Goal: Task Accomplishment & Management: Complete application form

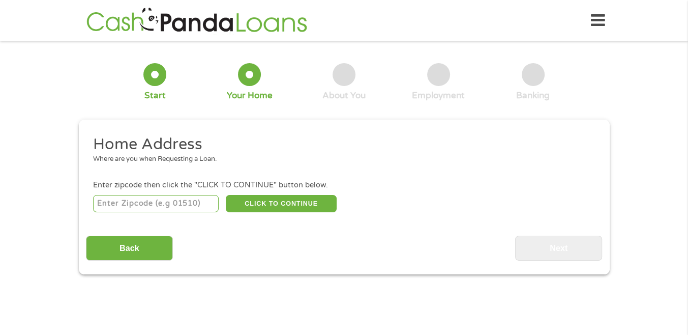
click at [190, 204] on input "number" at bounding box center [156, 203] width 126 height 17
type input "85338"
click at [279, 202] on button "CLICK TO CONTINUE" at bounding box center [281, 203] width 111 height 17
type input "85338"
type input "Goodyear"
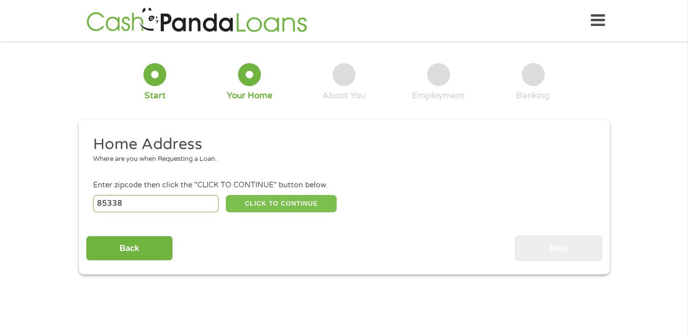
select select "[US_STATE]"
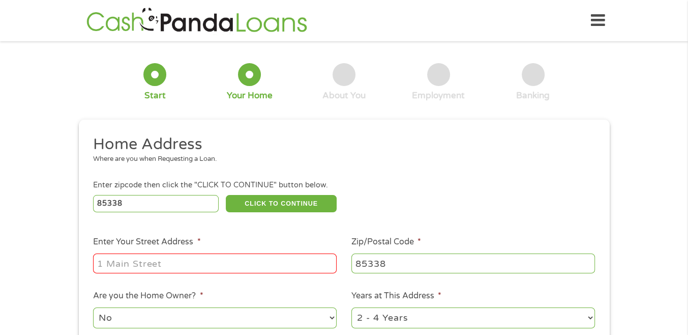
click at [185, 267] on input "Enter Your Street Address *" at bounding box center [215, 262] width 244 height 19
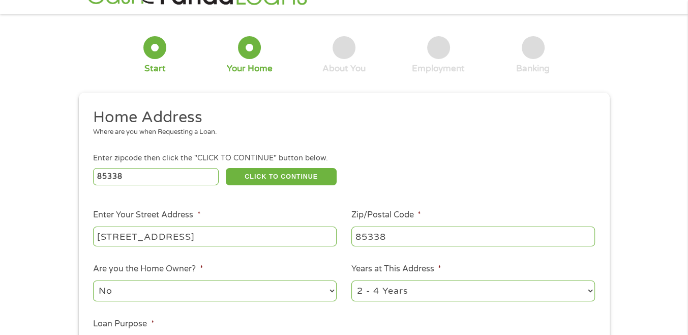
scroll to position [102, 0]
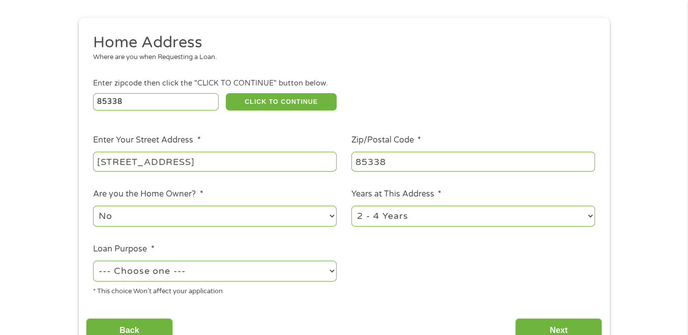
type input "[STREET_ADDRESS]"
click at [169, 212] on select "No Yes" at bounding box center [215, 215] width 244 height 21
select select "yes"
click at [93, 206] on select "No Yes" at bounding box center [215, 215] width 244 height 21
click at [428, 215] on select "1 Year or less 1 - 2 Years 2 - 4 Years Over 4 Years" at bounding box center [473, 215] width 244 height 21
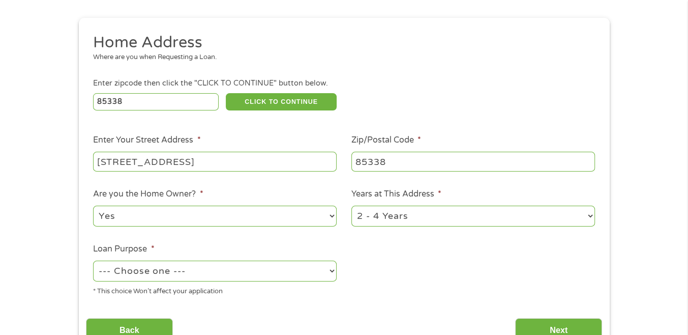
select select "60months"
click at [351, 206] on select "1 Year or less 1 - 2 Years 2 - 4 Years Over 4 Years" at bounding box center [473, 215] width 244 height 21
click at [228, 276] on select "--- Choose one --- Pay Bills Debt Consolidation Home Improvement Major Purchase…" at bounding box center [215, 270] width 244 height 21
select select "paybills"
click at [93, 261] on select "--- Choose one --- Pay Bills Debt Consolidation Home Improvement Major Purchase…" at bounding box center [215, 270] width 244 height 21
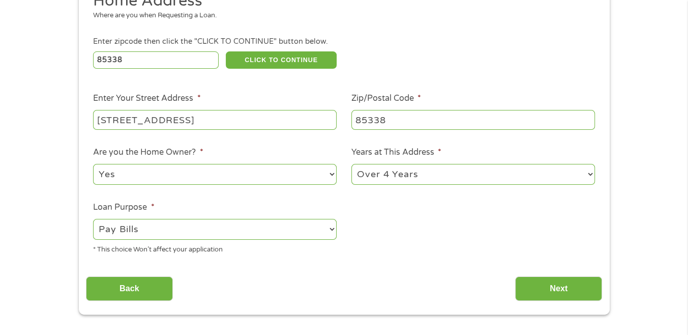
scroll to position [203, 0]
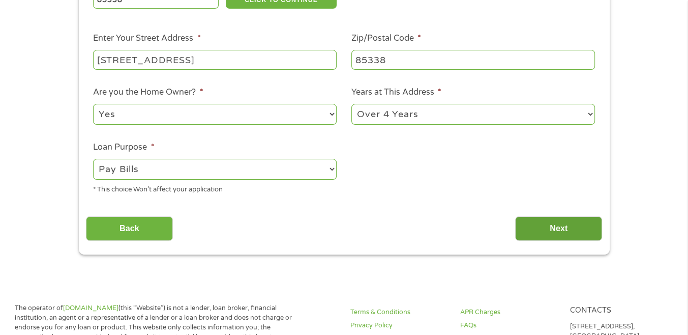
click at [545, 224] on input "Next" at bounding box center [558, 228] width 87 height 25
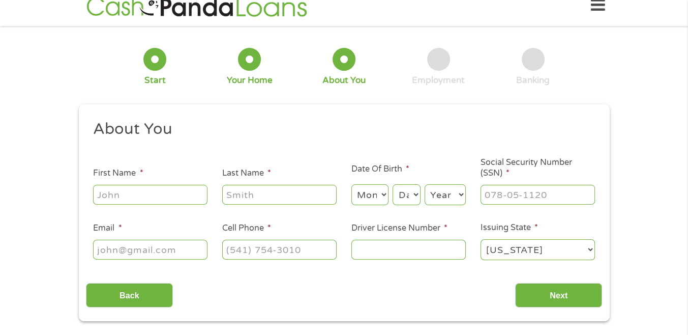
scroll to position [0, 0]
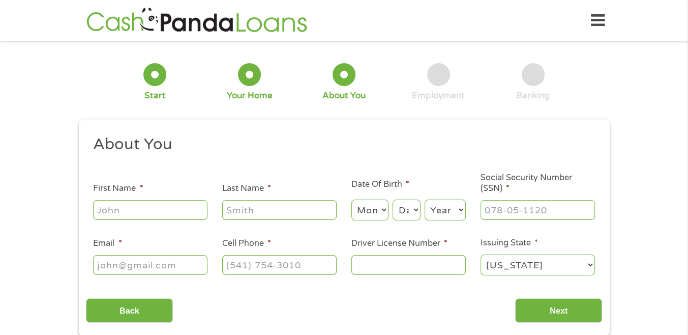
click at [159, 210] on input "First Name *" at bounding box center [150, 209] width 114 height 19
type input "[PERSON_NAME]"
type input "Broadstone"
click at [378, 211] on select "Month 1 2 3 4 5 6 7 8 9 10 11 12" at bounding box center [369, 209] width 37 height 21
select select "4"
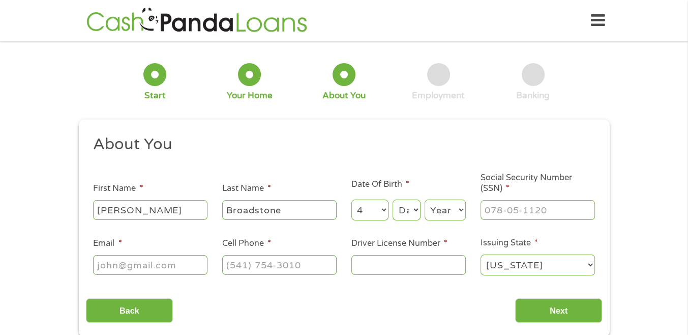
click at [351, 200] on select "Month 1 2 3 4 5 6 7 8 9 10 11 12" at bounding box center [369, 209] width 37 height 21
click at [402, 214] on select "Day 1 2 3 4 5 6 7 8 9 10 11 12 13 14 15 16 17 18 19 20 21 22 23 24 25 26 27 28 …" at bounding box center [405, 209] width 27 height 21
select select "21"
click at [392, 200] on select "Day 1 2 3 4 5 6 7 8 9 10 11 12 13 14 15 16 17 18 19 20 21 22 23 24 25 26 27 28 …" at bounding box center [405, 209] width 27 height 21
click at [442, 208] on select "Year [DATE] 2006 2005 2004 2003 2002 2001 2000 1999 1998 1997 1996 1995 1994 19…" at bounding box center [444, 209] width 41 height 21
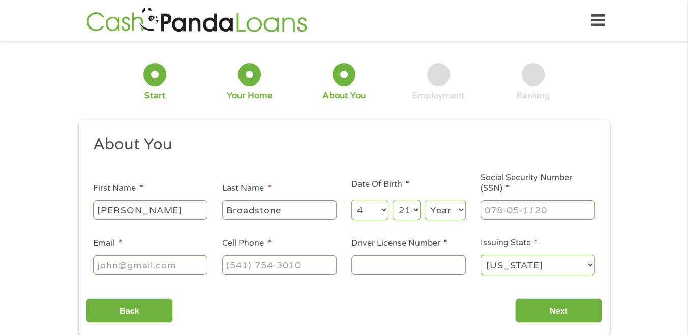
select select "1949"
click at [424, 200] on select "Year [DATE] 2006 2005 2004 2003 2002 2001 2000 1999 1998 1997 1996 1995 1994 19…" at bounding box center [444, 209] width 41 height 21
click at [495, 211] on input "___-__-____" at bounding box center [537, 209] width 114 height 19
type input "483-70-0267"
click at [178, 270] on input "Email *" at bounding box center [150, 264] width 114 height 19
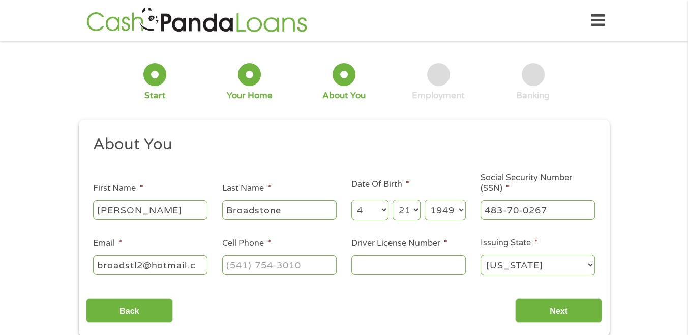
type input "broadstl2@hotmail.c"
type input "[PHONE_NUMBER]"
type input "?"
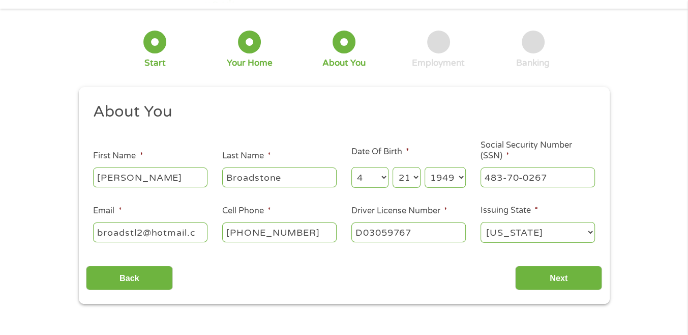
scroll to position [51, 0]
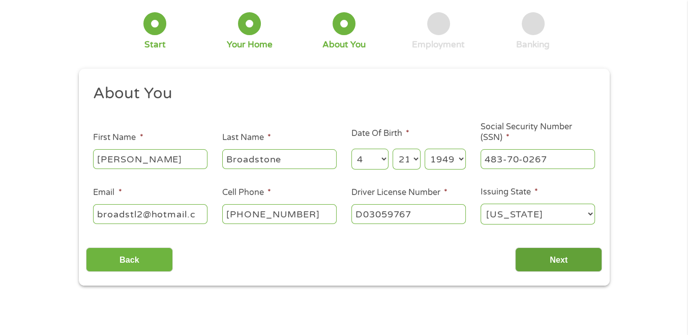
type input "D03059767"
click at [551, 251] on input "Next" at bounding box center [558, 259] width 87 height 25
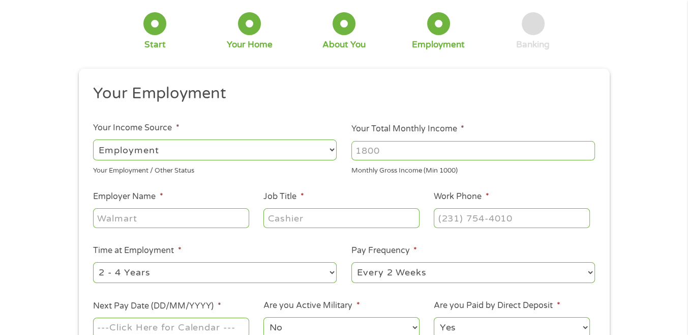
scroll to position [0, 0]
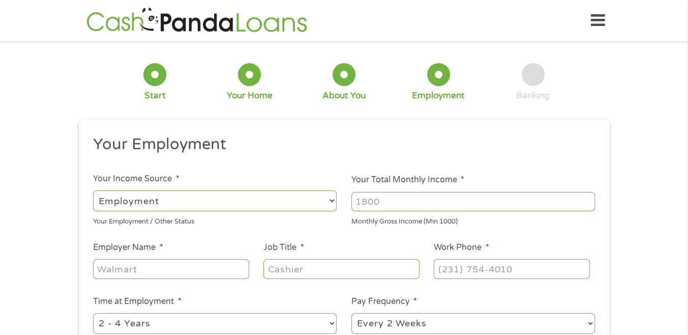
click at [189, 201] on select "--- Choose one --- Employment [DEMOGRAPHIC_DATA] Benefits" at bounding box center [215, 200] width 244 height 21
click at [93, 190] on select "--- Choose one --- Employment [DEMOGRAPHIC_DATA] Benefits" at bounding box center [215, 200] width 244 height 21
click at [394, 197] on input "Your Total Monthly Income *" at bounding box center [473, 201] width 244 height 19
type input "6"
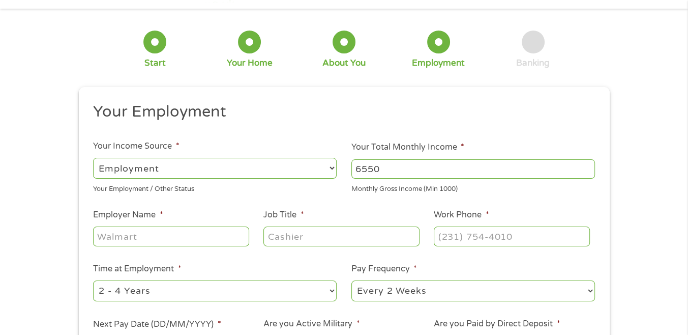
scroll to position [51, 0]
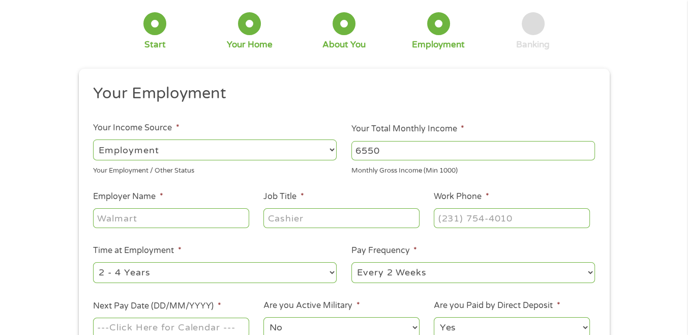
type input "6550"
click at [201, 221] on input "Employer Name *" at bounding box center [171, 217] width 156 height 19
type input "CDS"
click at [306, 223] on input "Job Title *" at bounding box center [341, 217] width 156 height 19
type input "Sales Advisor"
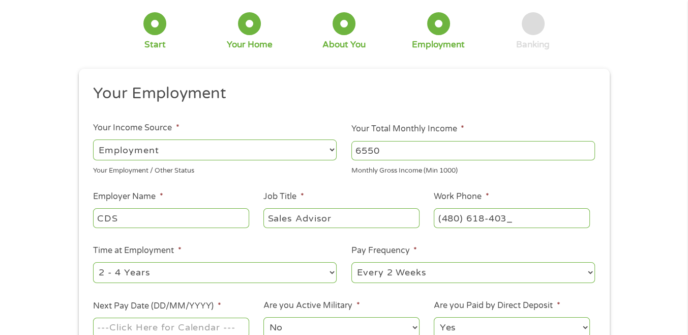
type input "[PHONE_NUMBER]"
click at [161, 269] on select "--- Choose one --- 1 Year or less 1 - 2 Years 2 - 4 Years Over 4 Years" at bounding box center [215, 272] width 244 height 21
select select "24months"
click at [93, 262] on select "--- Choose one --- 1 Year or less 1 - 2 Years 2 - 4 Years Over 4 Years" at bounding box center [215, 272] width 244 height 21
click at [437, 279] on select "--- Choose one --- Every 2 Weeks Every Week Monthly Semi-Monthly" at bounding box center [473, 272] width 244 height 21
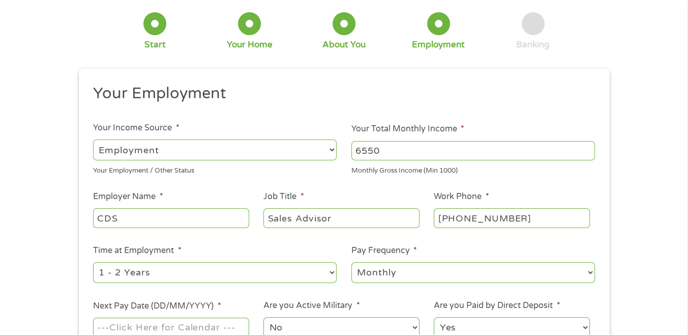
click at [351, 262] on select "--- Choose one --- Every 2 Weeks Every Week Monthly Semi-Monthly" at bounding box center [473, 272] width 244 height 21
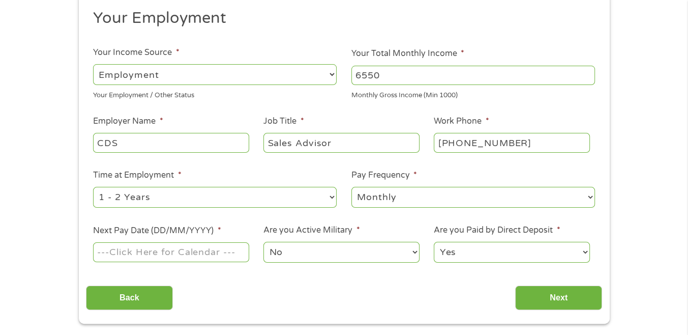
scroll to position [153, 0]
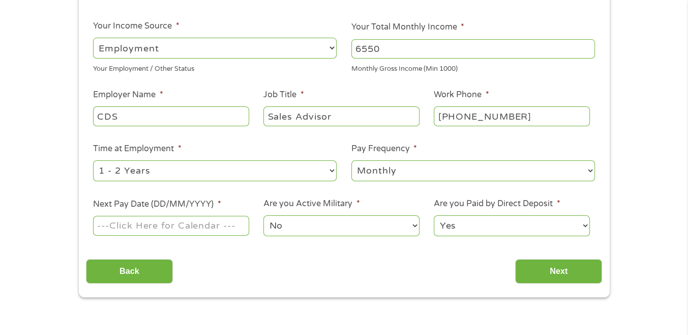
click at [409, 167] on select "--- Choose one --- Every 2 Weeks Every Week Monthly Semi-Monthly" at bounding box center [473, 170] width 244 height 21
select select "biweekly"
click at [351, 161] on select "--- Choose one --- Every 2 Weeks Every Week Monthly Semi-Monthly" at bounding box center [473, 170] width 244 height 21
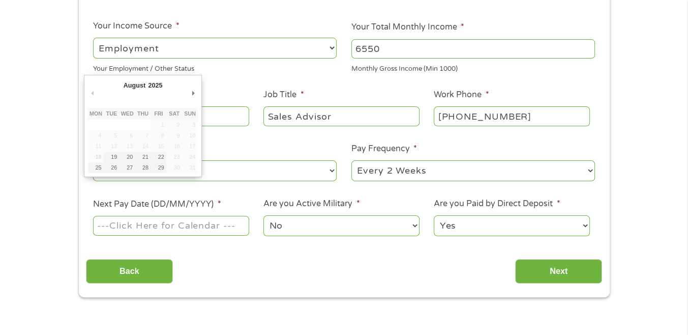
click at [181, 232] on input "Next Pay Date (DD/MM/YYYY) *" at bounding box center [171, 225] width 156 height 19
type input "[DATE]"
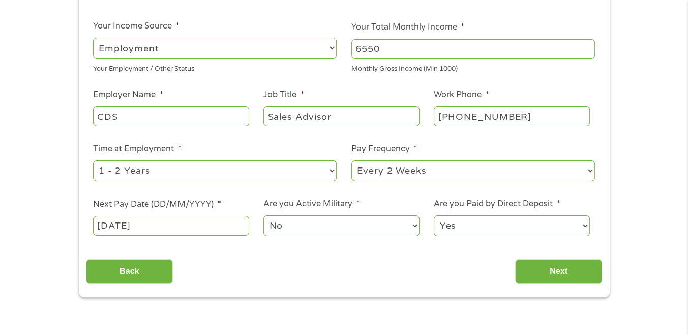
click at [320, 227] on select "No Yes" at bounding box center [341, 225] width 156 height 21
click at [263, 216] on select "No Yes" at bounding box center [341, 225] width 156 height 21
click at [539, 266] on input "Next" at bounding box center [558, 271] width 87 height 25
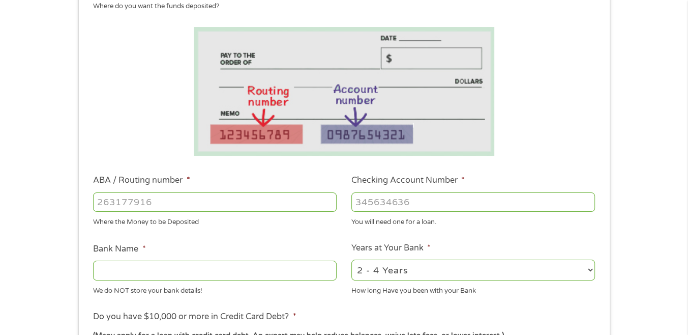
click at [171, 207] on input "ABA / Routing number *" at bounding box center [215, 201] width 244 height 19
type input "113000023"
type input "BANK OF AMERICA NA"
type input "113000023"
type input "586002210804"
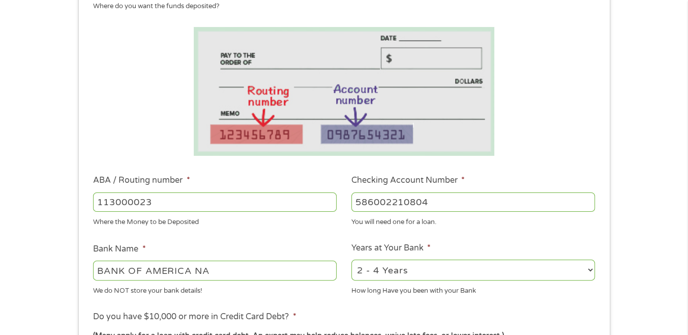
click at [585, 265] on select "2 - 4 Years 6 - 12 Months 1 - 2 Years Over 4 Years" at bounding box center [473, 269] width 244 height 21
select select "60months"
click at [351, 260] on select "2 - 4 Years 6 - 12 Months 1 - 2 Years Over 4 Years" at bounding box center [473, 269] width 244 height 21
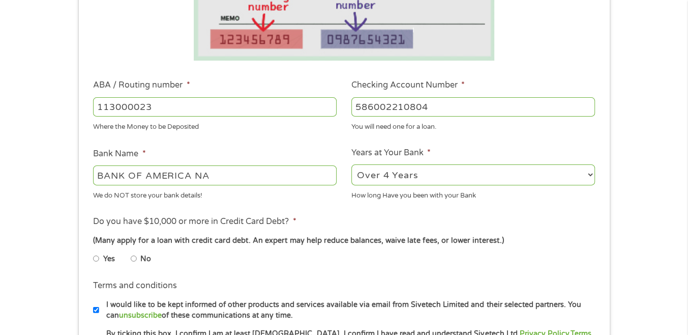
scroll to position [254, 0]
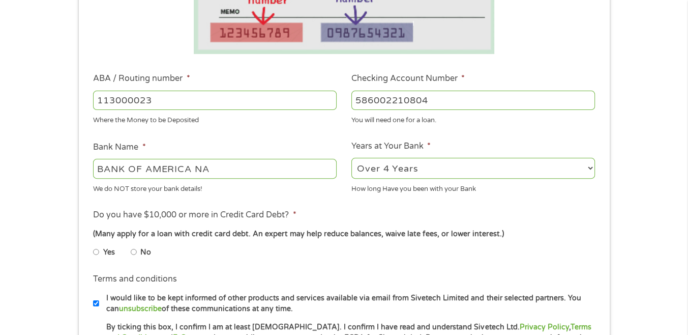
click at [96, 253] on input "Yes" at bounding box center [96, 252] width 6 height 16
radio input "true"
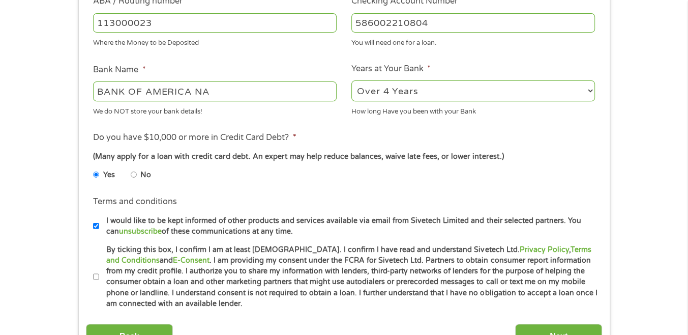
scroll to position [356, 0]
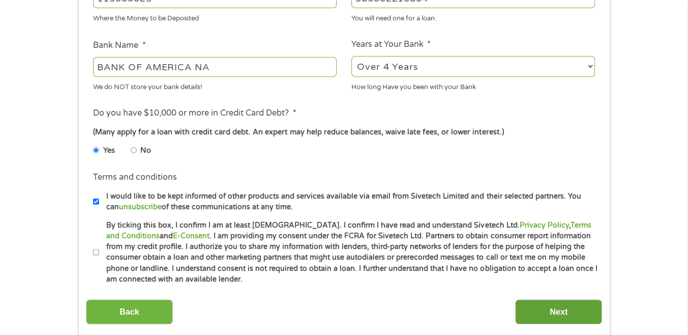
click at [559, 313] on input "Next" at bounding box center [558, 311] width 87 height 25
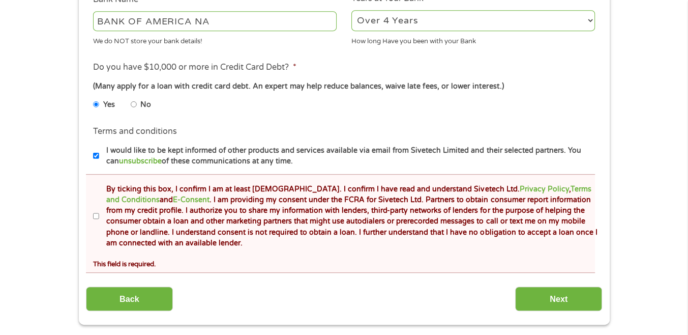
scroll to position [458, 0]
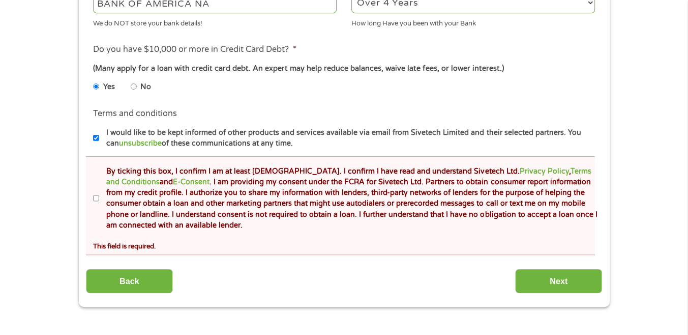
click at [94, 200] on input "By ticking this box, I confirm I am at least [DEMOGRAPHIC_DATA]. I confirm I ha…" at bounding box center [96, 198] width 6 height 16
checkbox input "true"
click at [545, 283] on input "Next" at bounding box center [558, 280] width 87 height 25
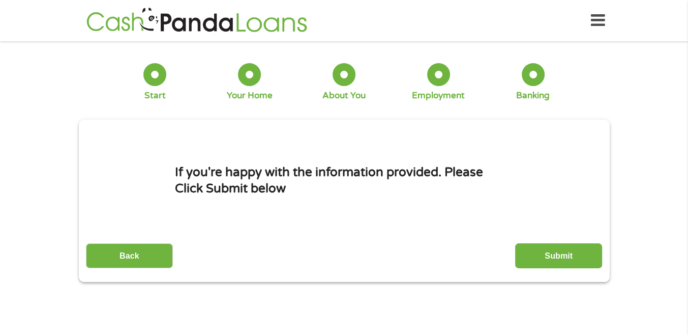
scroll to position [0, 0]
click at [539, 254] on input "Submit" at bounding box center [558, 255] width 87 height 25
